Goal: Information Seeking & Learning: Learn about a topic

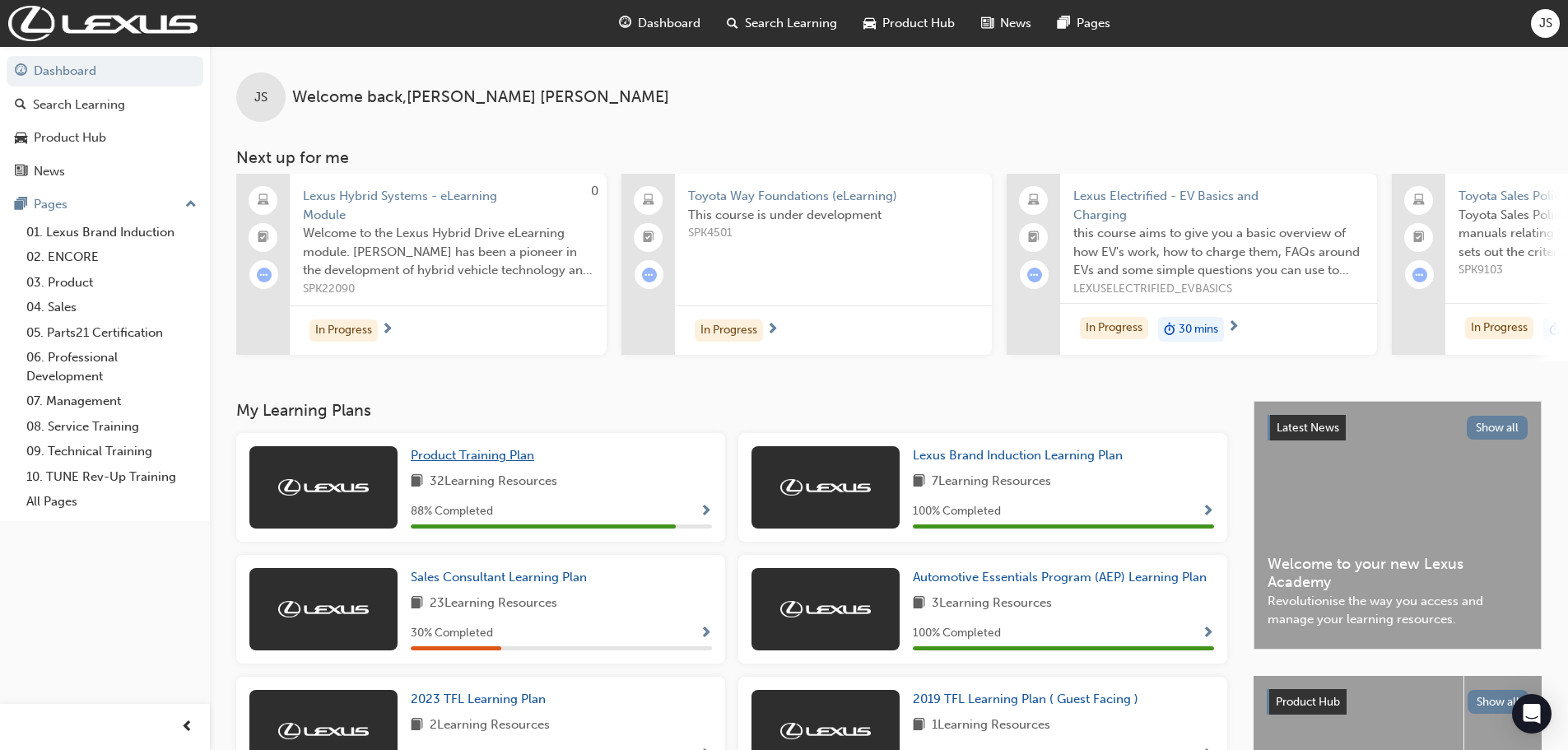
click at [481, 462] on span "Product Training Plan" at bounding box center [472, 454] width 123 height 14
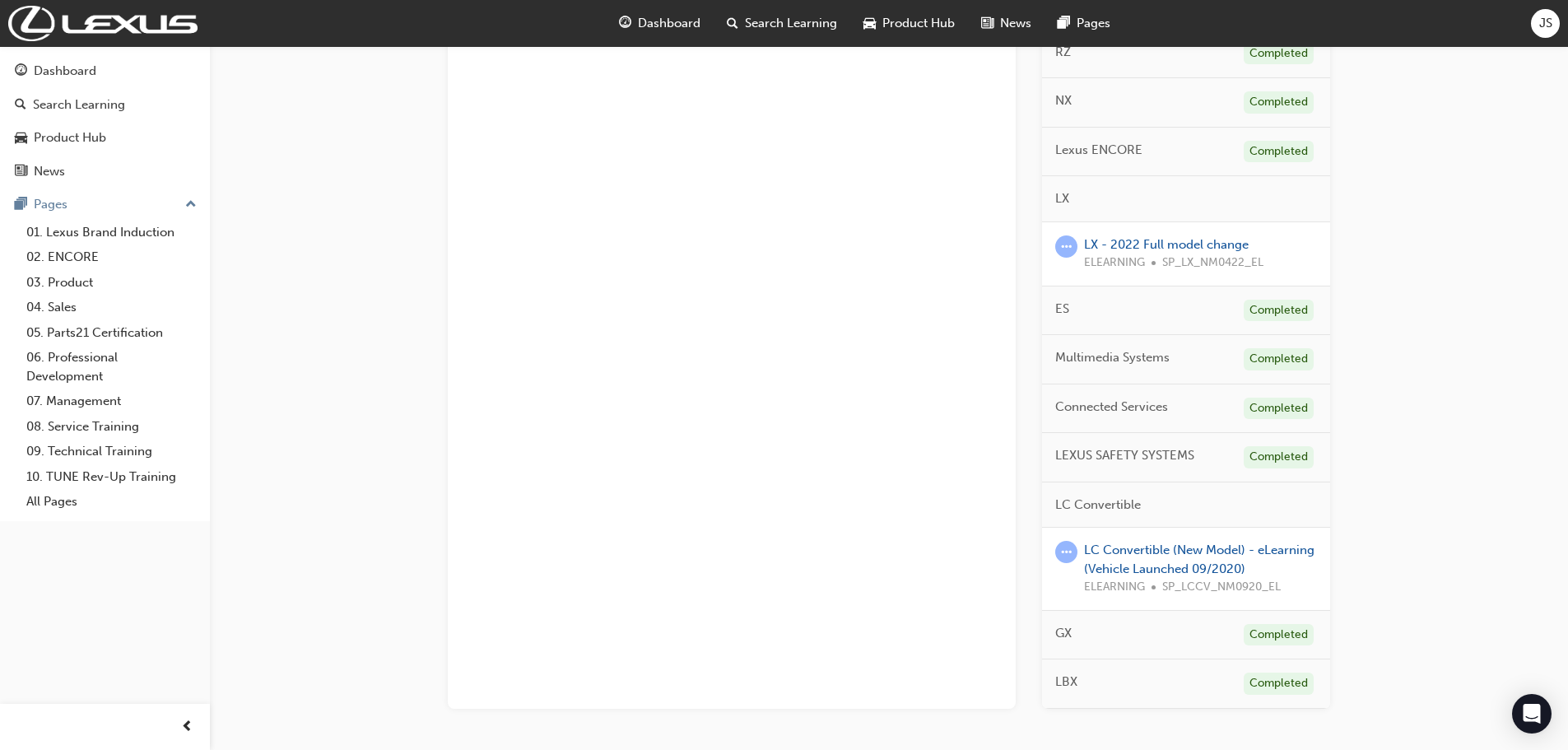
scroll to position [183, 0]
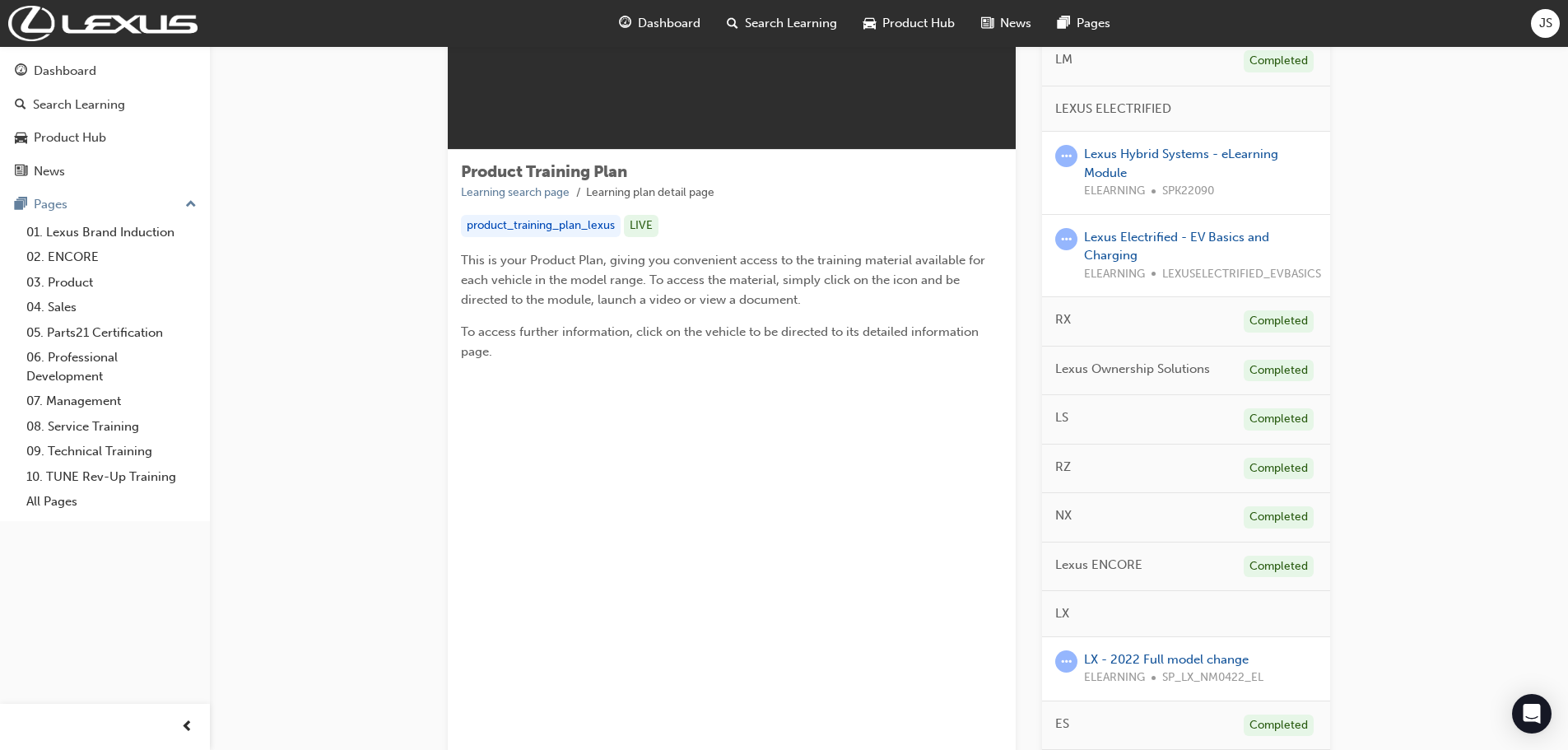
click at [648, 26] on span "Dashboard" at bounding box center [669, 24] width 63 height 19
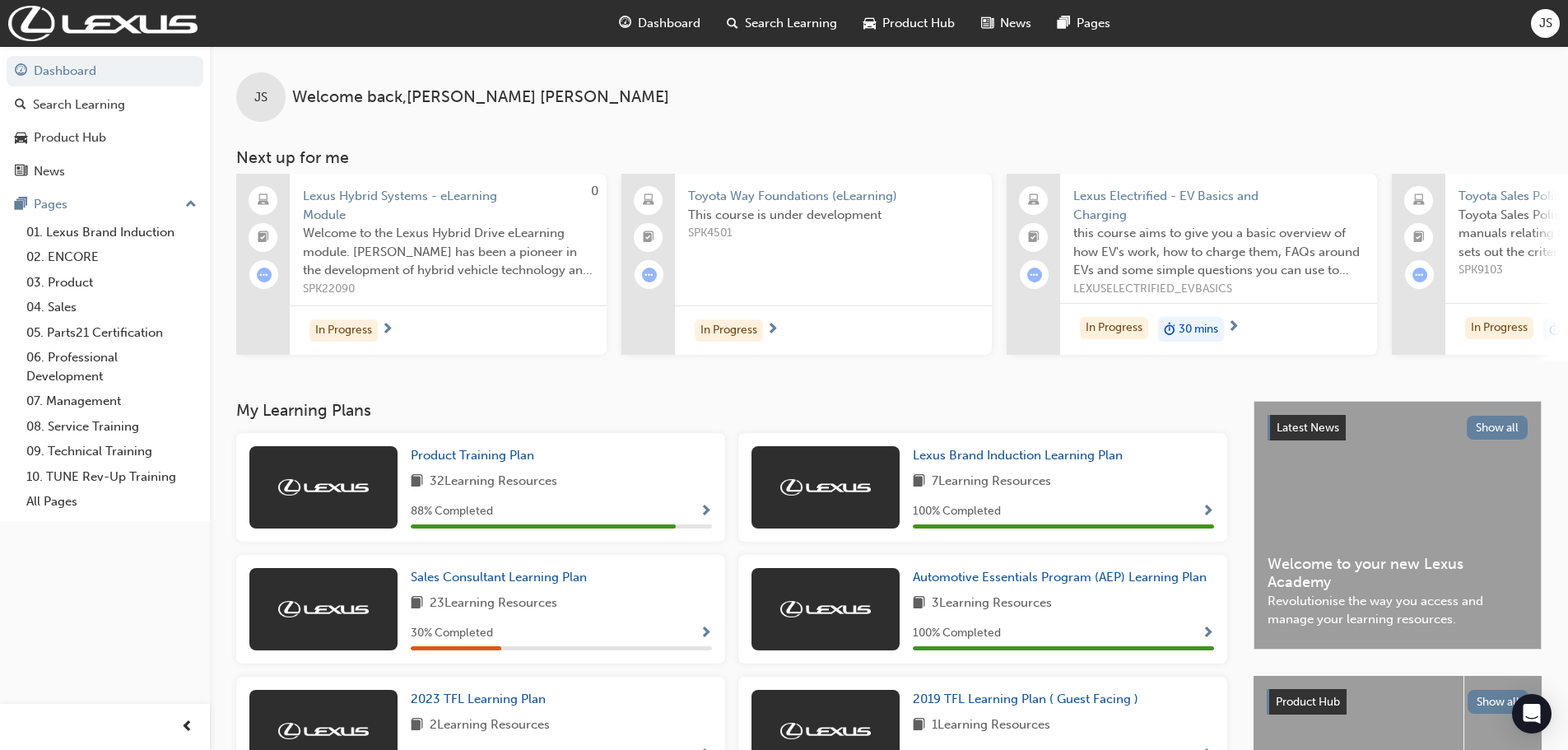
click at [1231, 188] on span "Lexus Electrified - EV Basics and Charging" at bounding box center [1219, 205] width 291 height 38
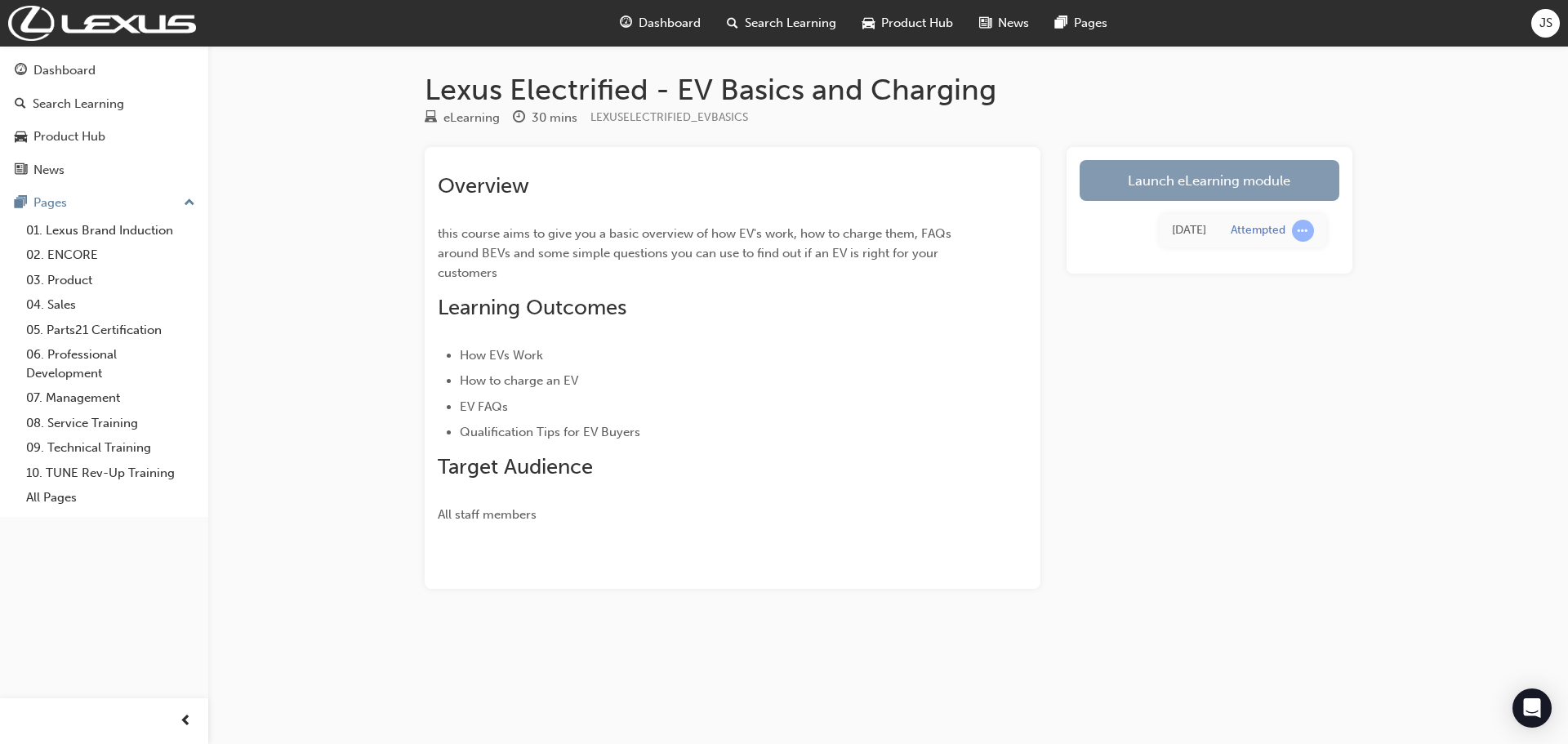
click at [1197, 167] on link "Launch eLearning module" at bounding box center [1209, 180] width 260 height 41
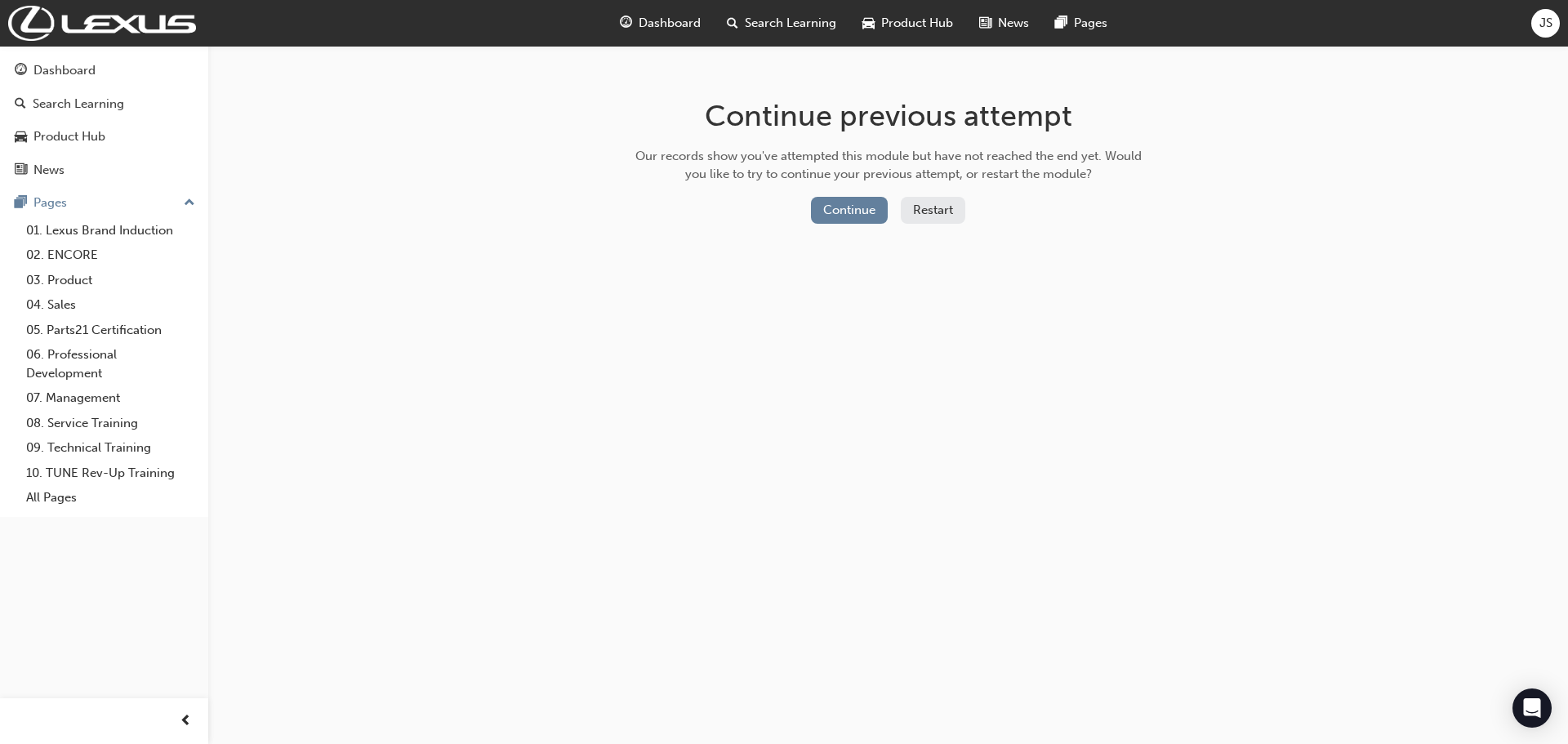
click at [851, 196] on div "Continue previous attempt Our records show you've attempted this module but hav…" at bounding box center [889, 164] width 531 height 237
click at [851, 200] on button "Continue" at bounding box center [849, 210] width 76 height 27
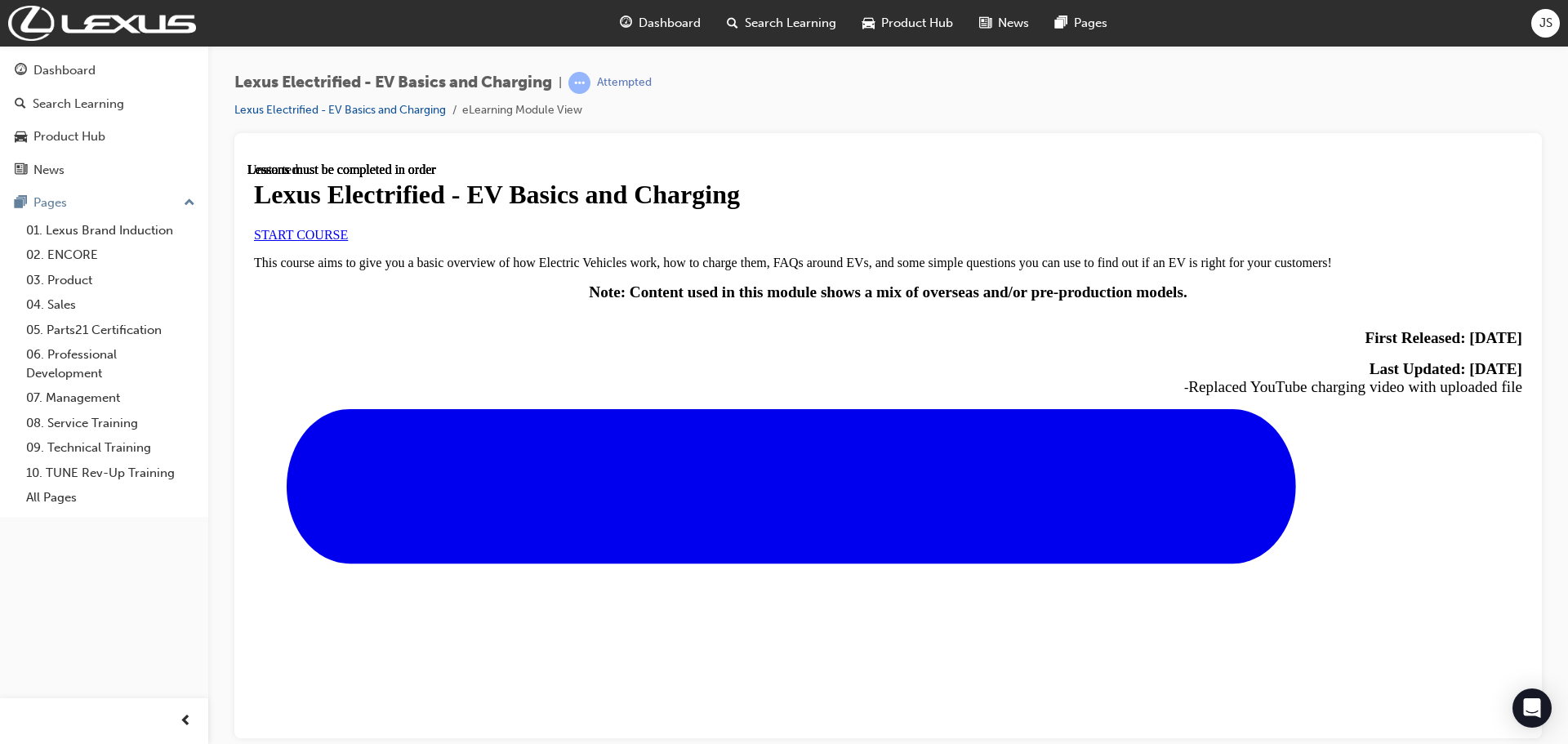
scroll to position [163, 0]
click at [348, 240] on link "START COURSE" at bounding box center [301, 234] width 94 height 14
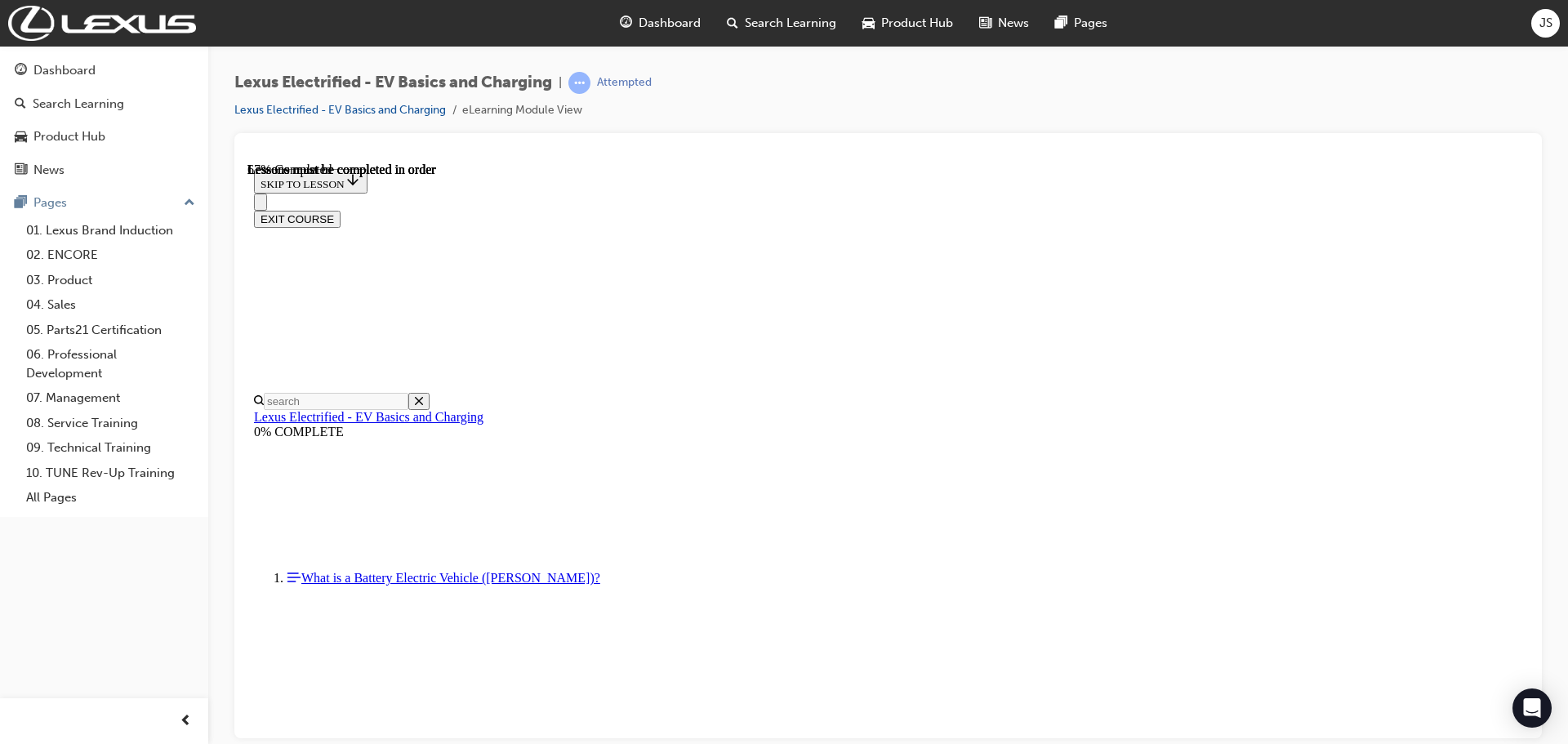
scroll to position [867, 0]
drag, startPoint x: 909, startPoint y: 677, endPoint x: 658, endPoint y: 649, distance: 252.6
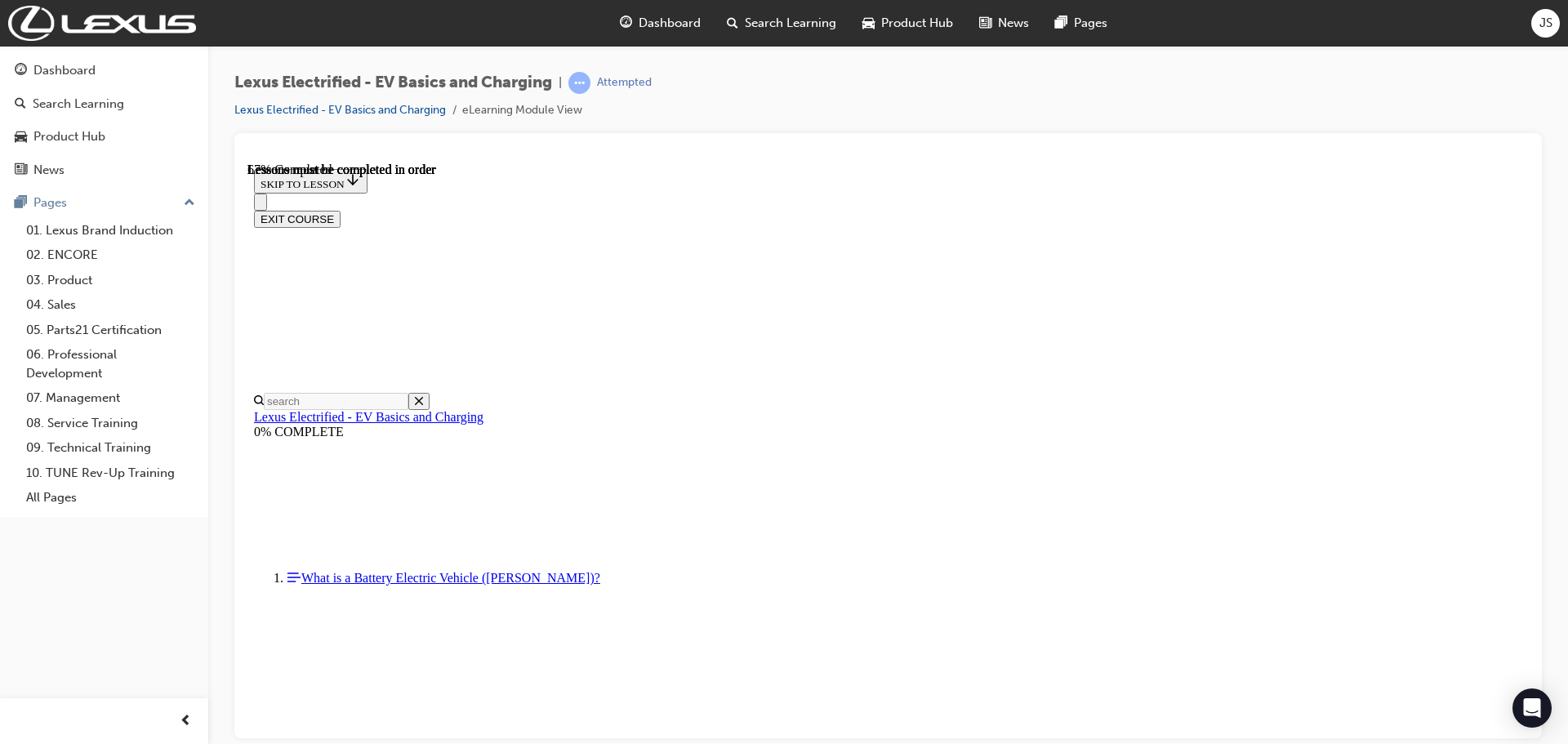
drag, startPoint x: 785, startPoint y: 603, endPoint x: 636, endPoint y: 570, distance: 152.6
drag, startPoint x: 1115, startPoint y: 514, endPoint x: 623, endPoint y: 471, distance: 493.9
